Goal: Check status: Check status

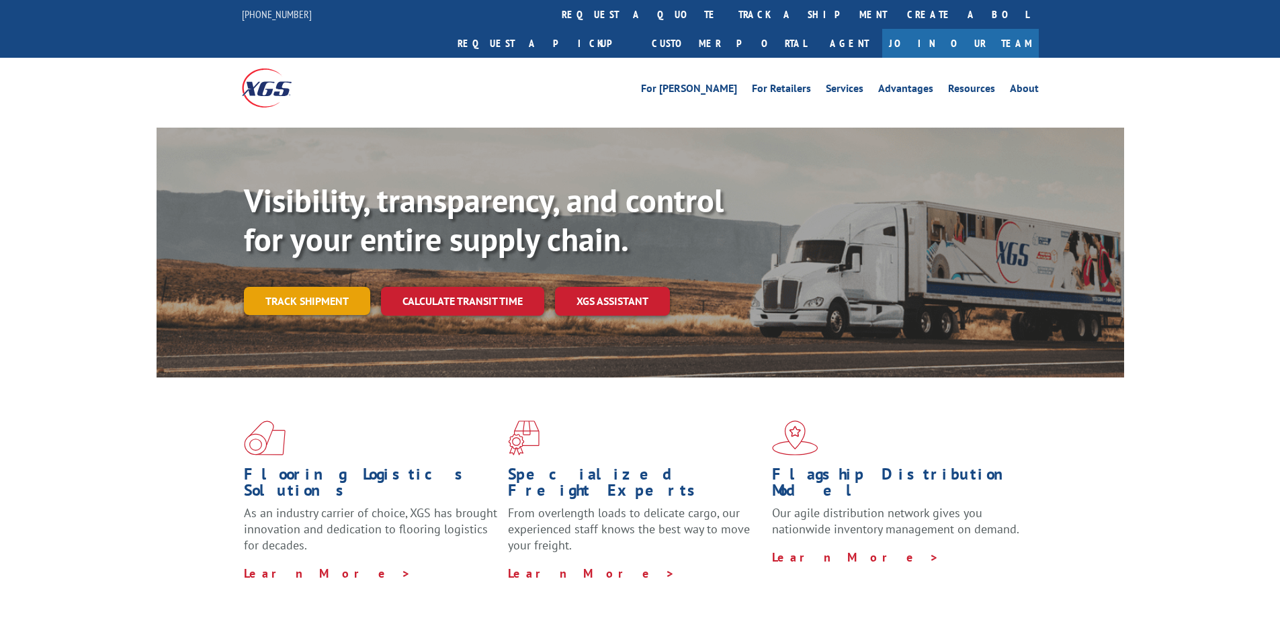
click at [331, 287] on link "Track shipment" at bounding box center [307, 301] width 126 height 28
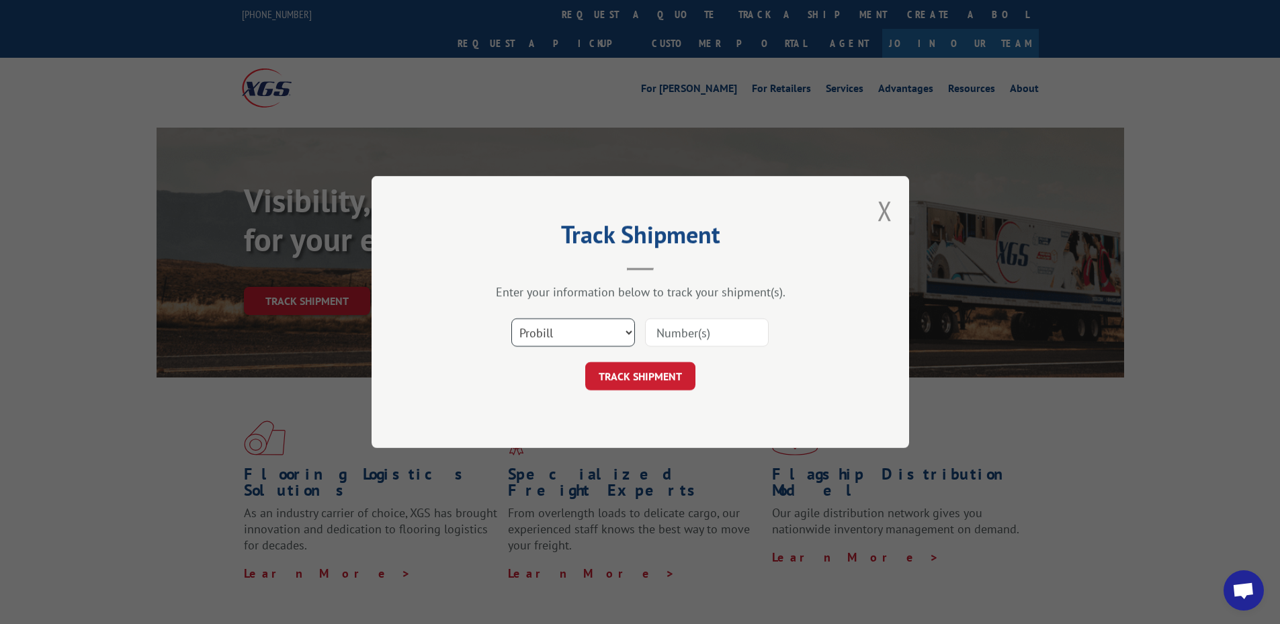
click at [547, 340] on select "Select category... Probill BOL PO" at bounding box center [573, 332] width 124 height 28
select select "bol"
click at [511, 318] on select "Select category... Probill BOL PO" at bounding box center [573, 332] width 124 height 28
click at [683, 338] on input at bounding box center [707, 332] width 124 height 28
paste input "7032775"
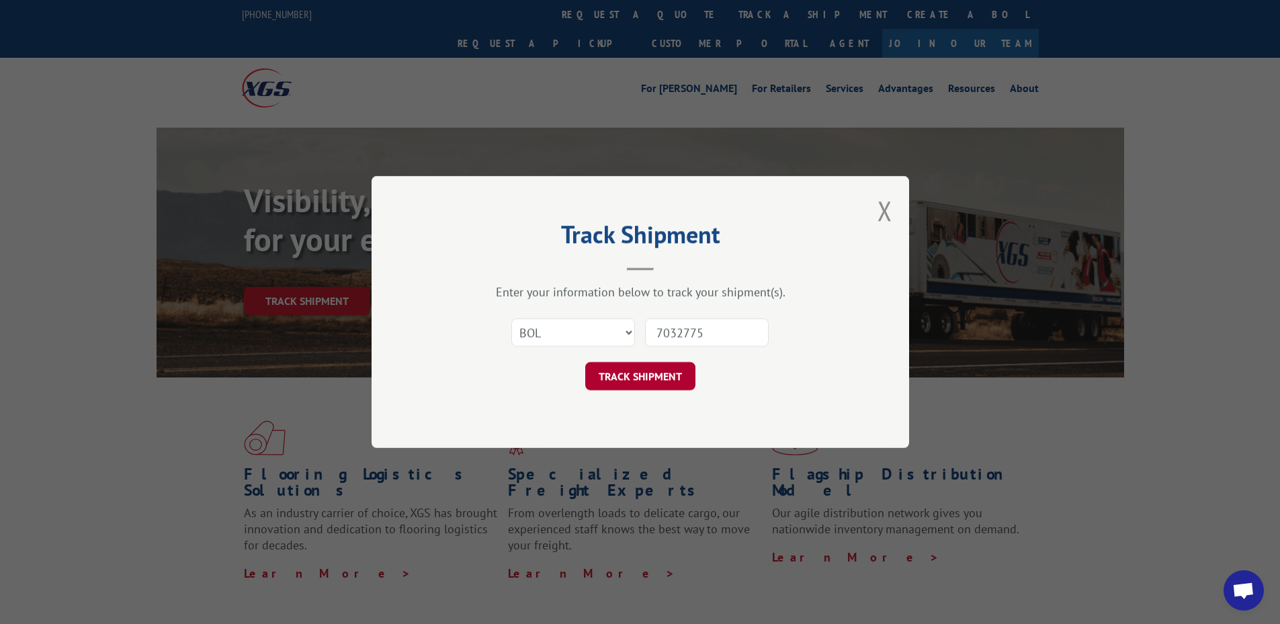
click at [664, 366] on button "TRACK SHIPMENT" at bounding box center [640, 376] width 110 height 28
click at [683, 335] on input "7032775" at bounding box center [707, 332] width 124 height 28
type input "7032775"
click at [658, 364] on button "TRACK SHIPMENT" at bounding box center [640, 376] width 110 height 28
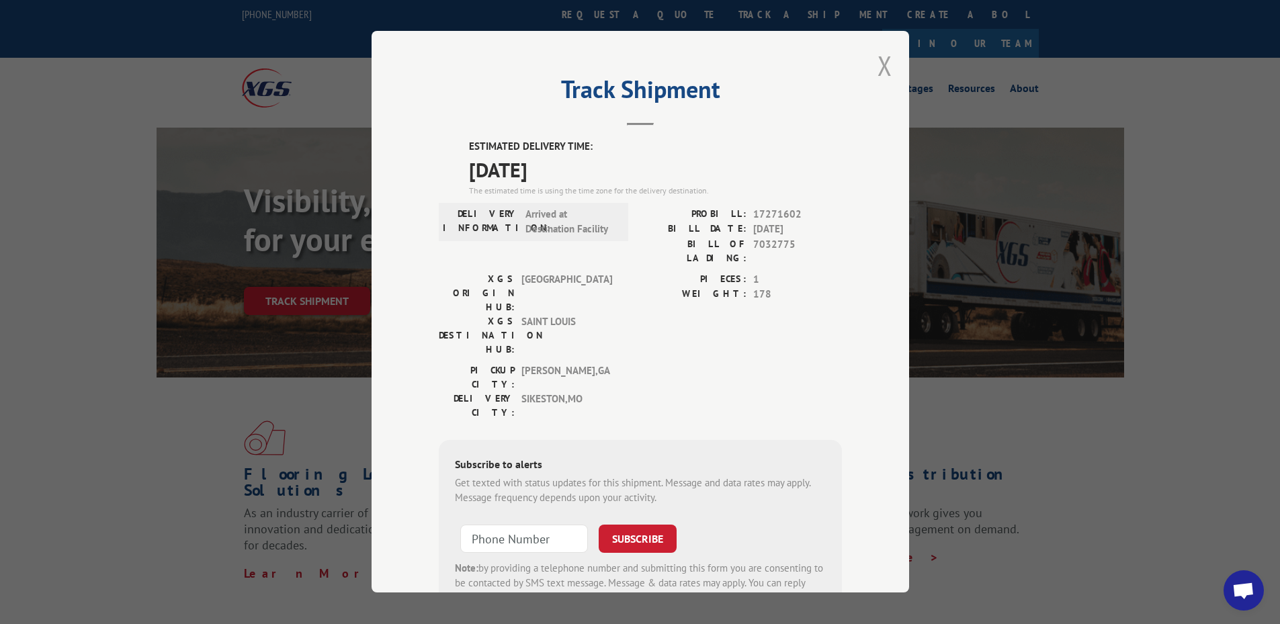
click at [884, 57] on button "Close modal" at bounding box center [884, 66] width 15 height 36
